Goal: Check status: Check status

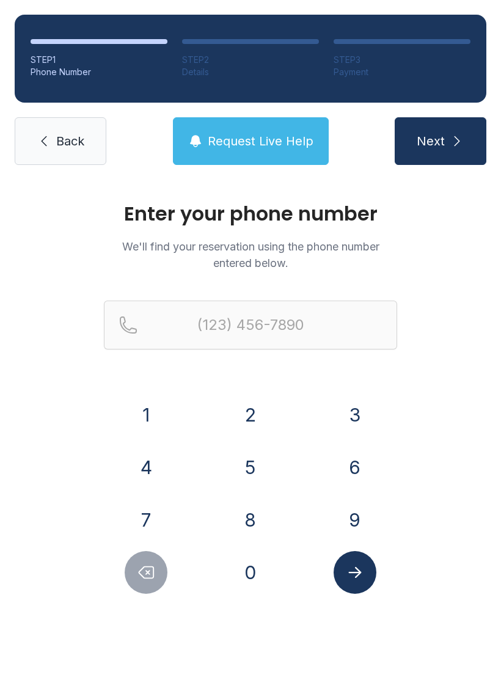
click at [354, 520] on button "9" at bounding box center [355, 520] width 43 height 43
click at [243, 514] on button "8" at bounding box center [250, 520] width 43 height 43
click at [247, 578] on button "0" at bounding box center [250, 572] width 43 height 43
click at [142, 468] on button "4" at bounding box center [146, 467] width 43 height 43
click at [257, 420] on button "2" at bounding box center [250, 414] width 43 height 43
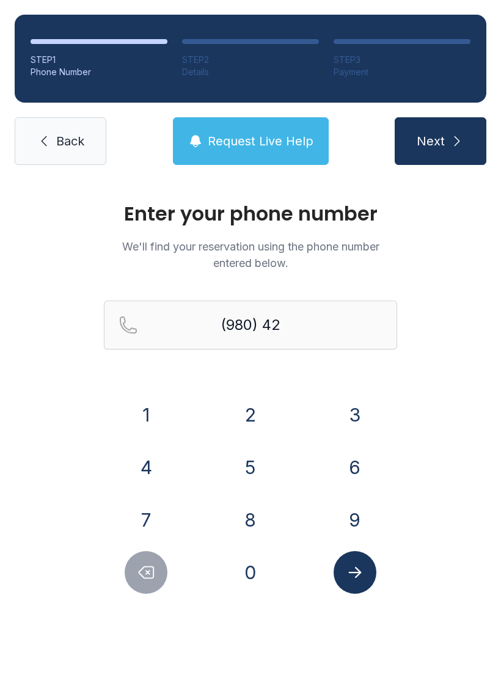
click at [257, 418] on button "2" at bounding box center [250, 414] width 43 height 43
click at [361, 469] on button "6" at bounding box center [355, 467] width 43 height 43
click at [150, 463] on button "4" at bounding box center [146, 467] width 43 height 43
click at [149, 463] on button "4" at bounding box center [146, 467] width 43 height 43
click at [141, 511] on button "7" at bounding box center [146, 520] width 43 height 43
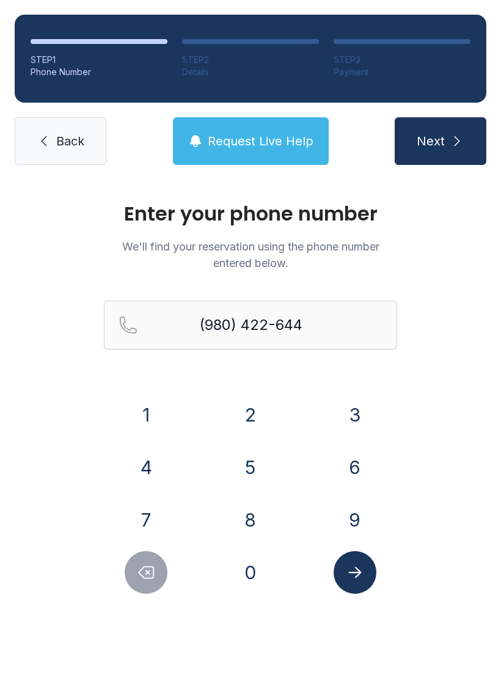
type input "[PHONE_NUMBER]"
click at [354, 566] on icon "Submit lookup form" at bounding box center [355, 572] width 18 height 18
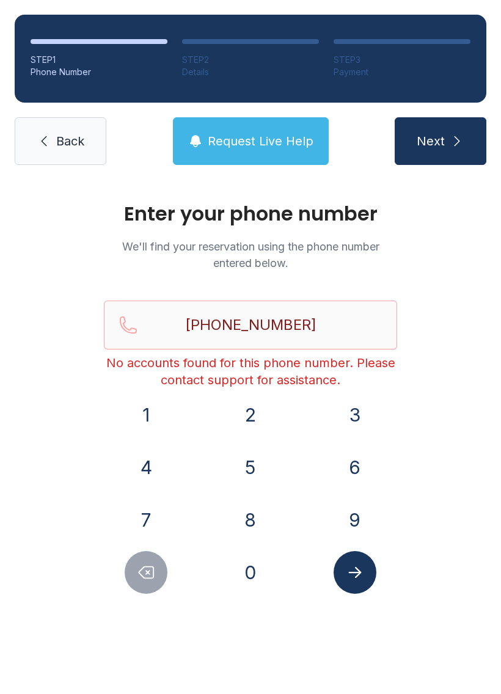
click at [249, 133] on span "Request Live Help" at bounding box center [261, 141] width 106 height 17
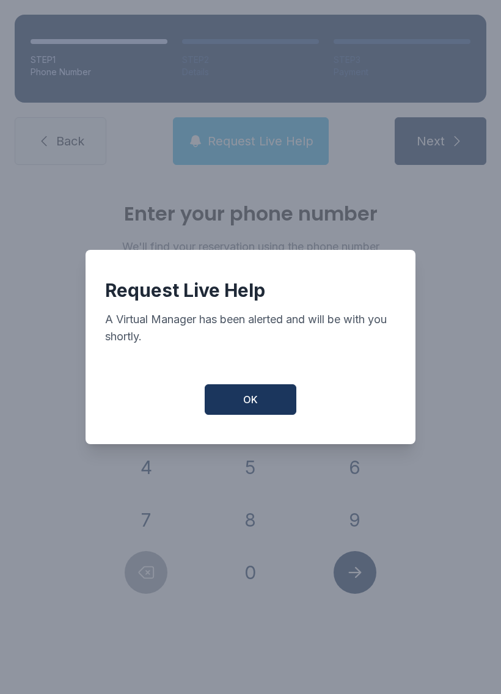
click at [257, 400] on span "OK" at bounding box center [250, 399] width 15 height 15
